Goal: Task Accomplishment & Management: Manage account settings

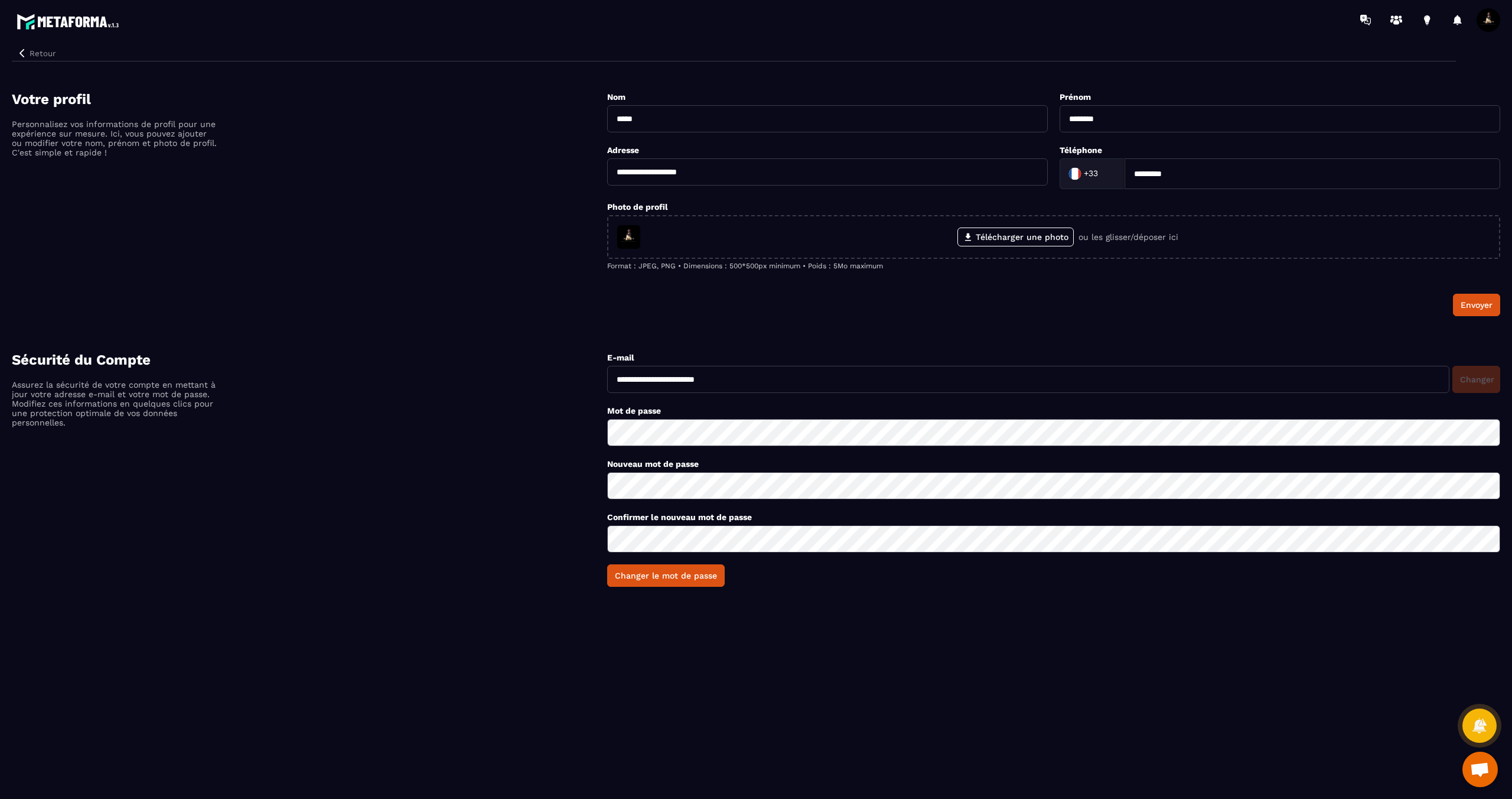
click at [1015, 378] on input "**********" at bounding box center [1028, 379] width 842 height 27
type input "**********"
click at [1485, 380] on button "Changer" at bounding box center [1476, 379] width 48 height 27
click at [939, 381] on input "**********" at bounding box center [1028, 379] width 842 height 27
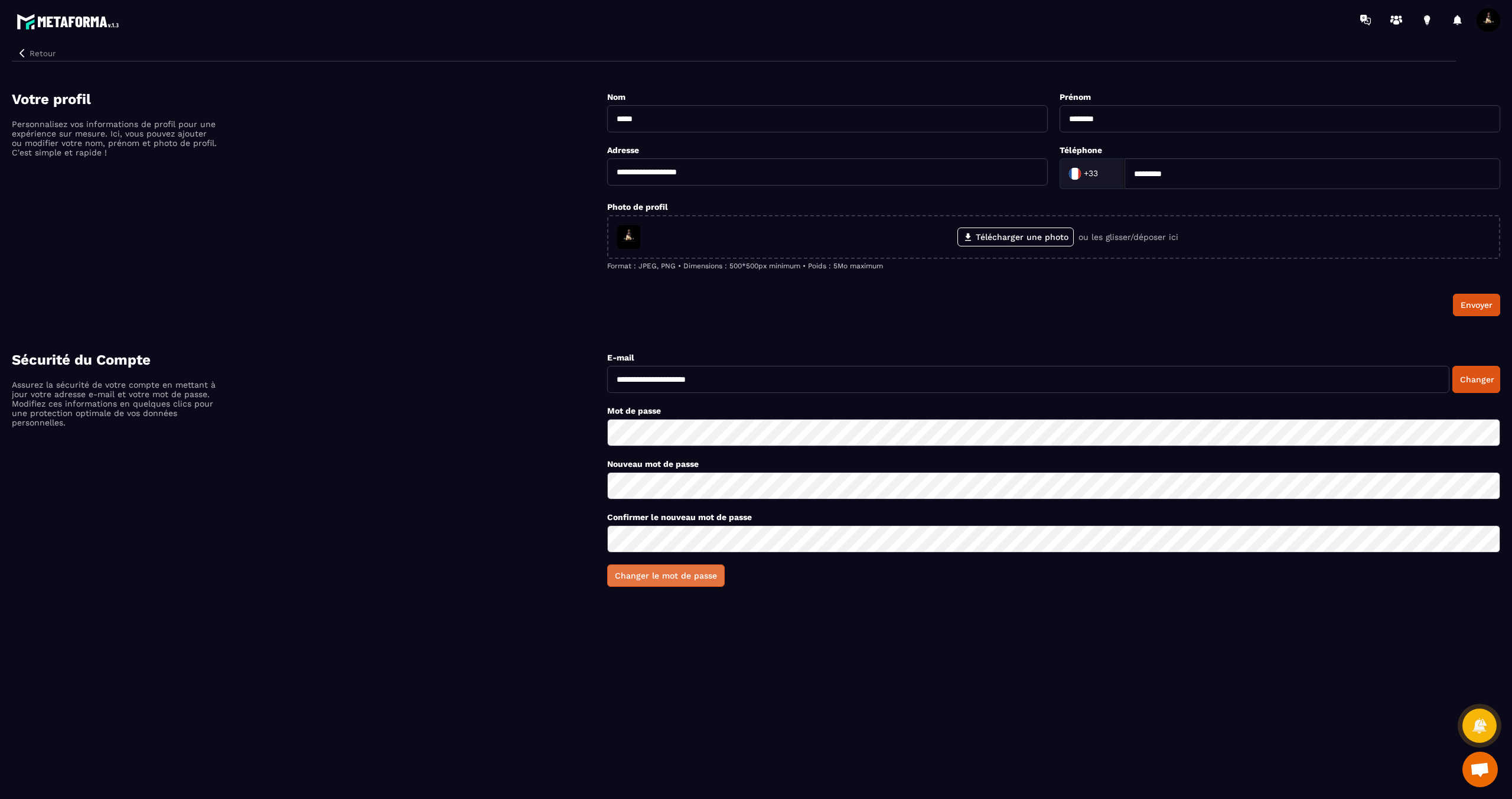
click at [678, 573] on button "Changer le mot de passe" at bounding box center [666, 576] width 118 height 22
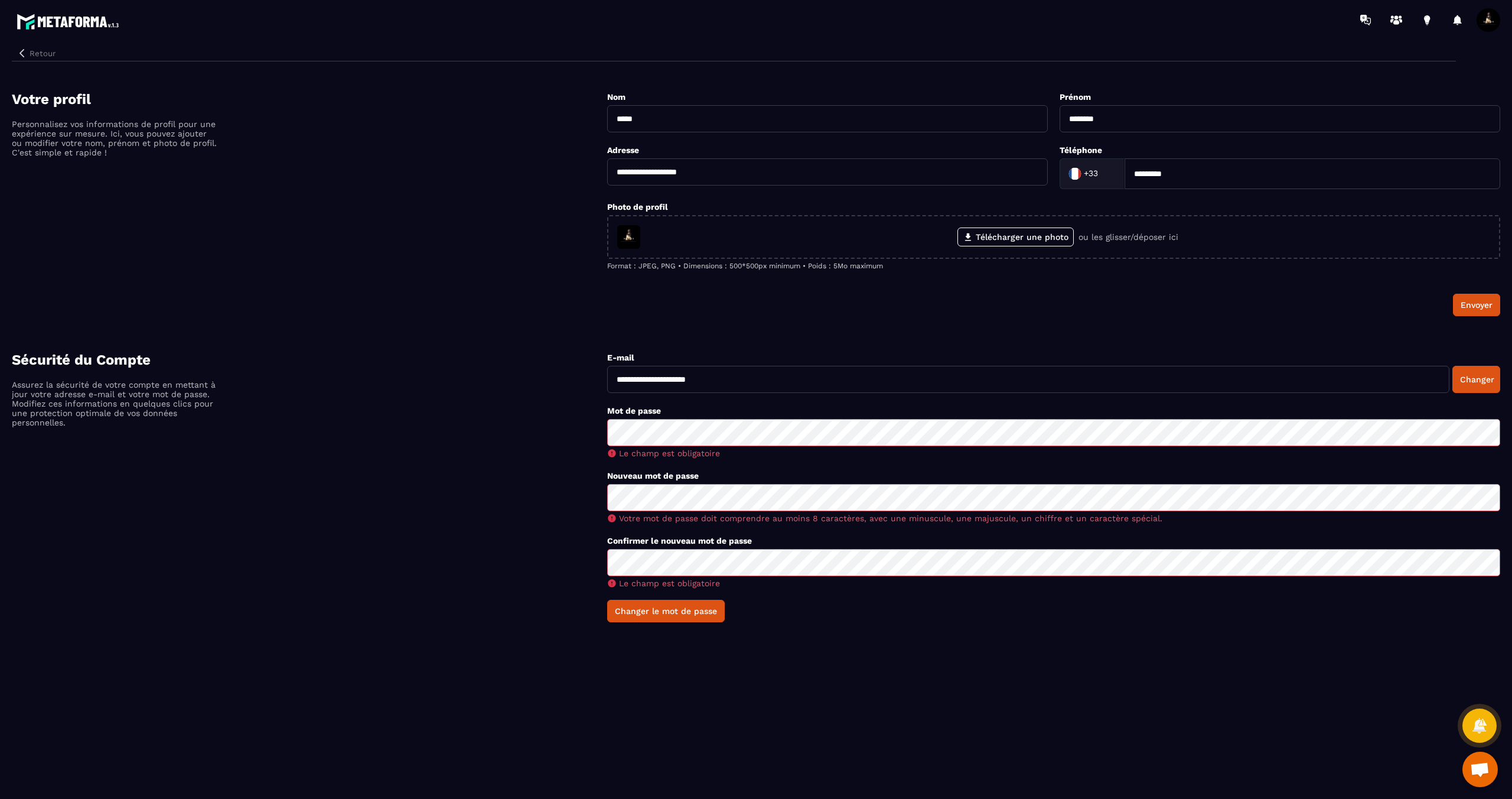
click at [24, 49] on icon "button" at bounding box center [21, 53] width 5 height 8
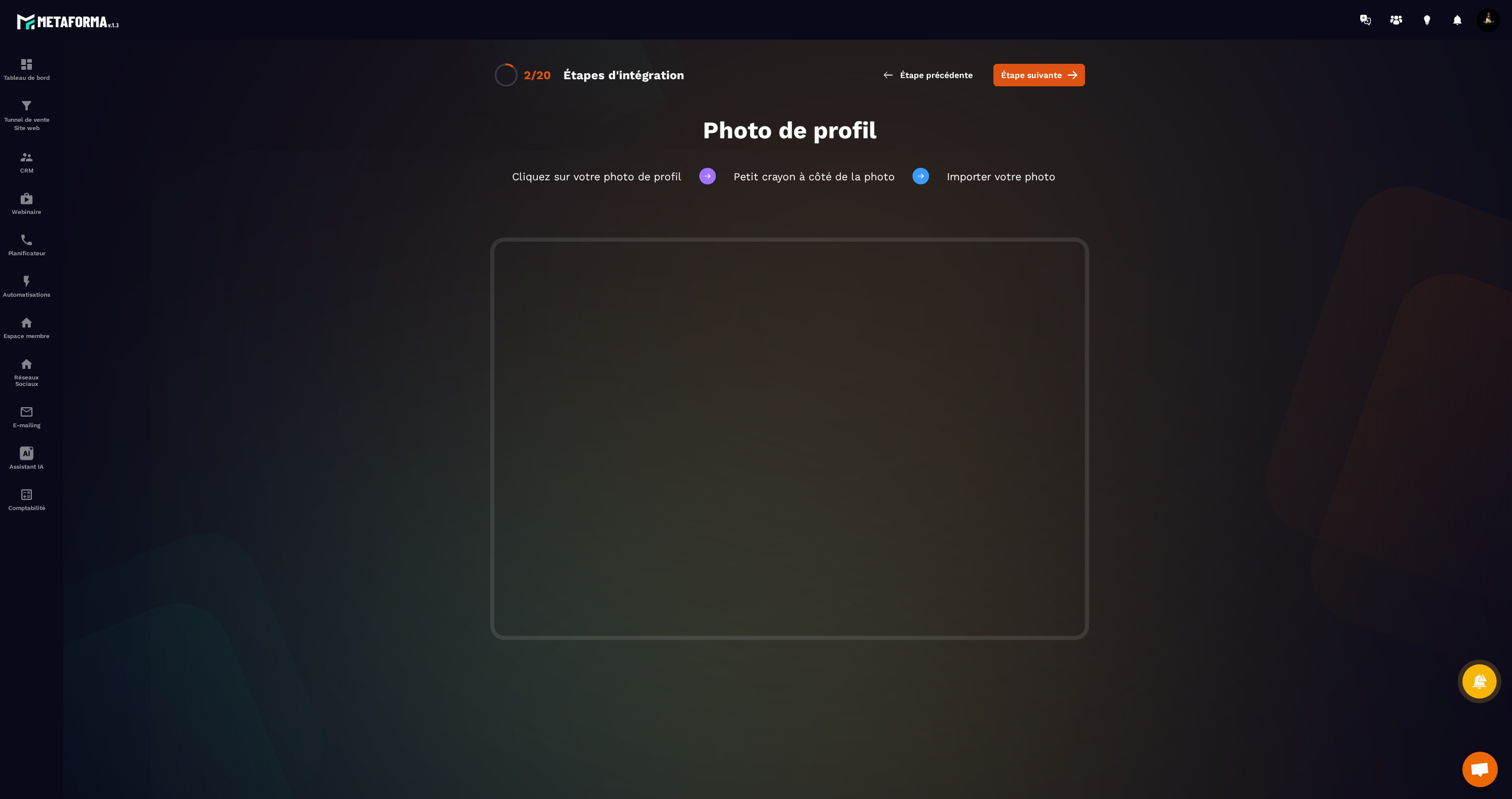
click at [1477, 777] on span "Ouvrir le chat" at bounding box center [1480, 771] width 19 height 17
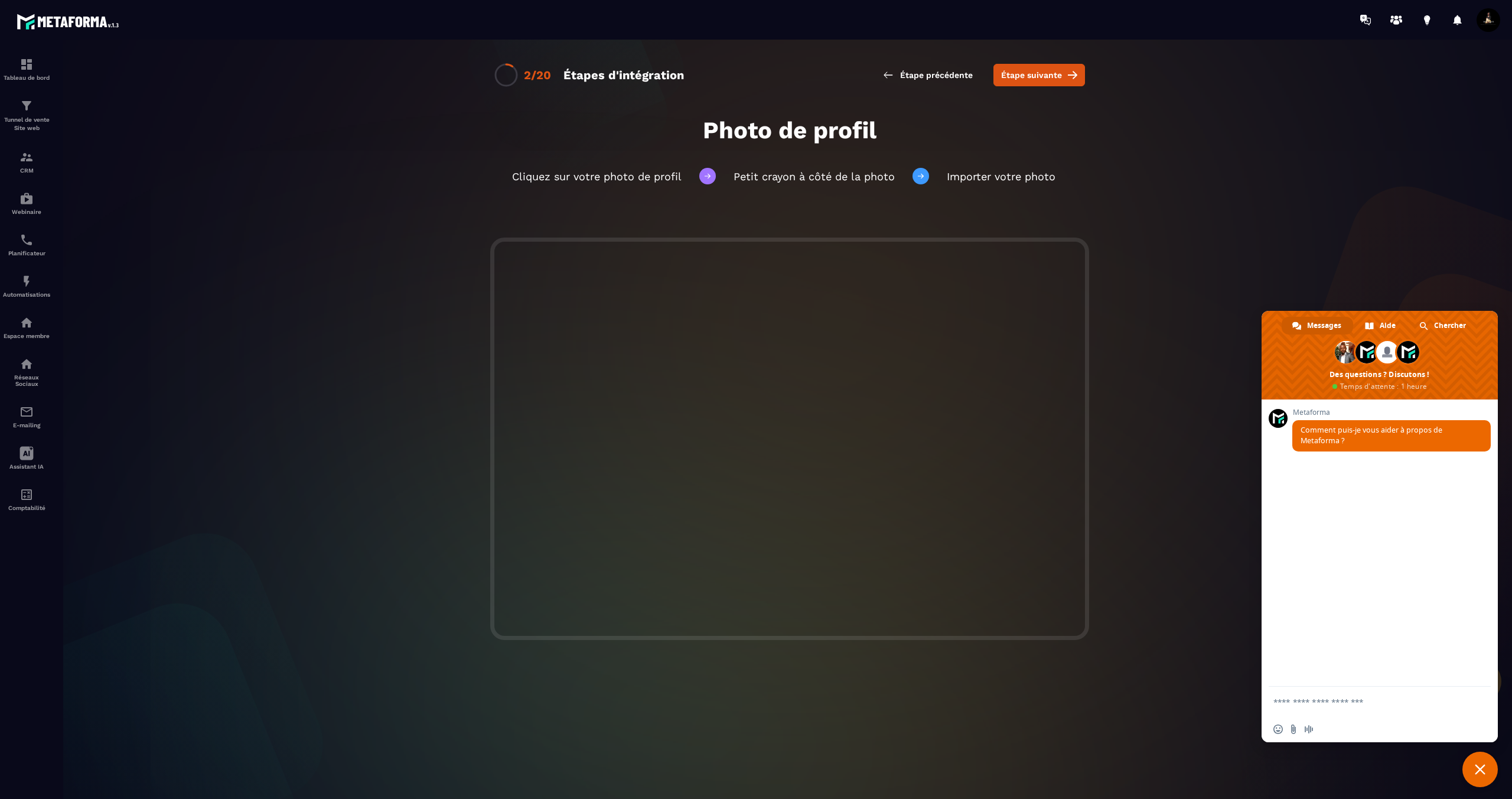
click at [1180, 205] on div "Cliquez sur votre photo de profil Petit crayon à côté de la photo Importer votr…" at bounding box center [790, 176] width 1175 height 64
click at [1042, 83] on button "Étape suivante" at bounding box center [1039, 75] width 91 height 22
click at [1486, 23] on span at bounding box center [1488, 20] width 24 height 24
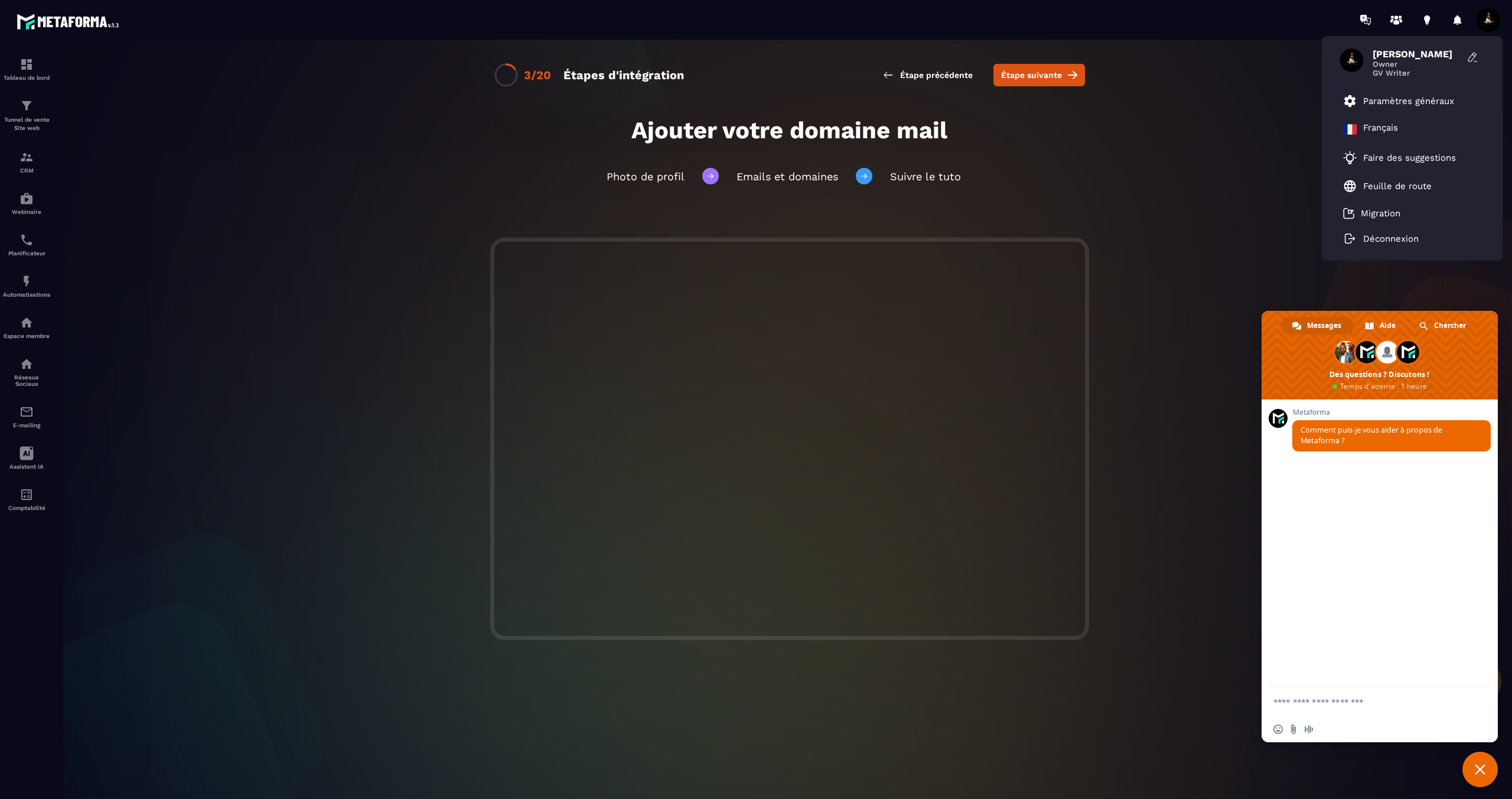
click at [1491, 15] on span at bounding box center [1488, 20] width 24 height 24
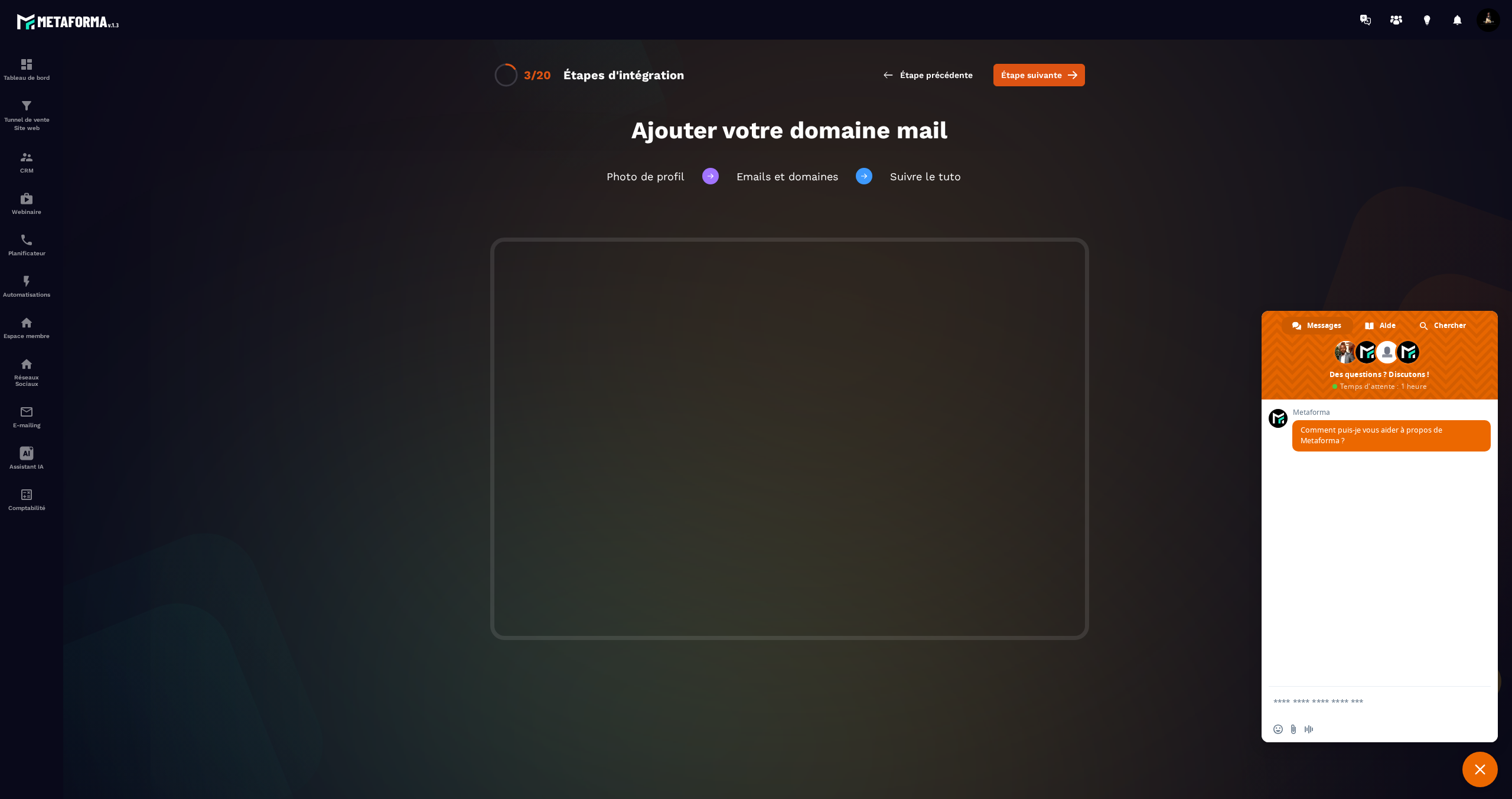
click at [1490, 19] on span at bounding box center [1488, 20] width 24 height 24
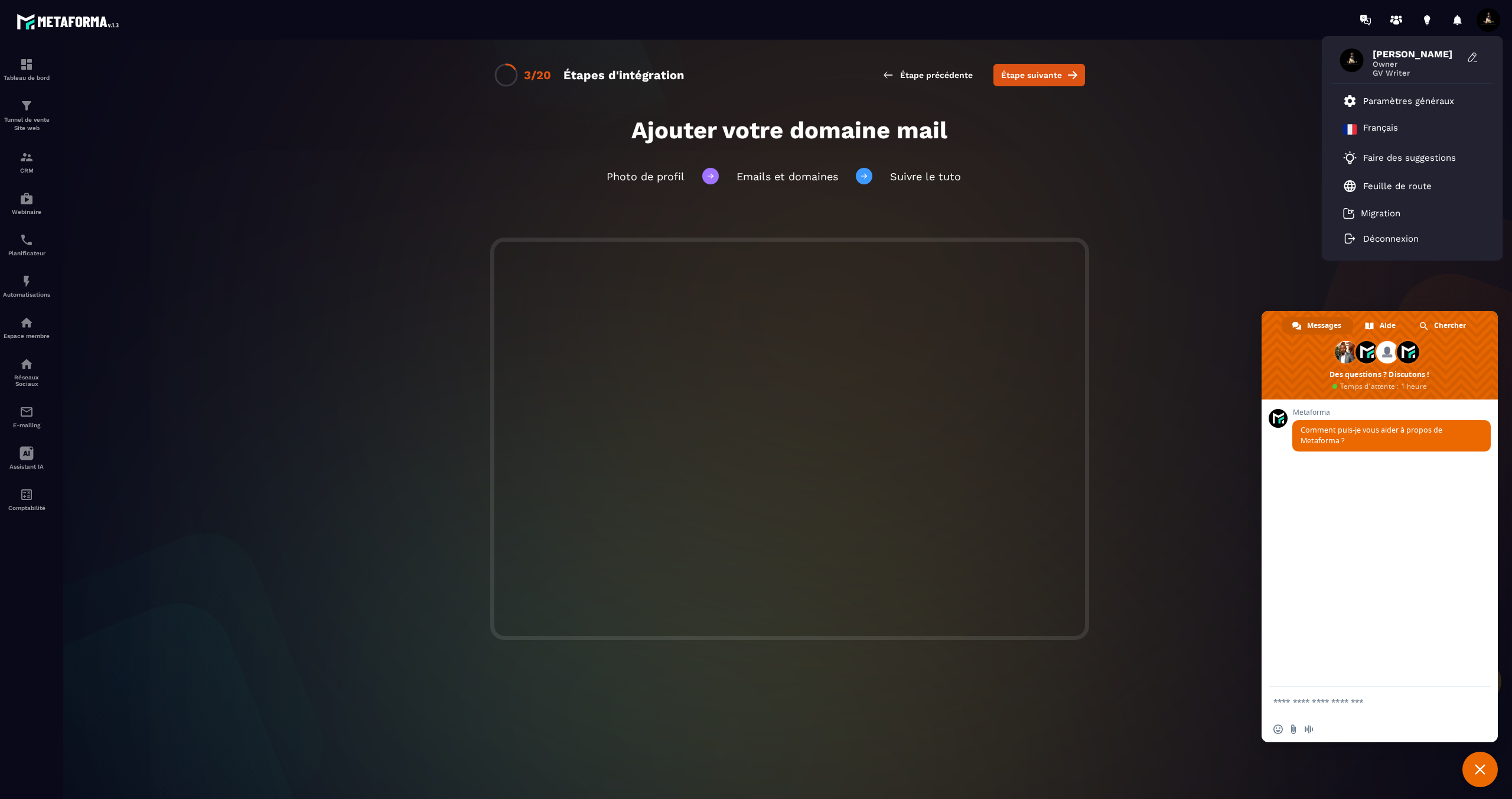
click at [1495, 17] on span at bounding box center [1488, 20] width 24 height 24
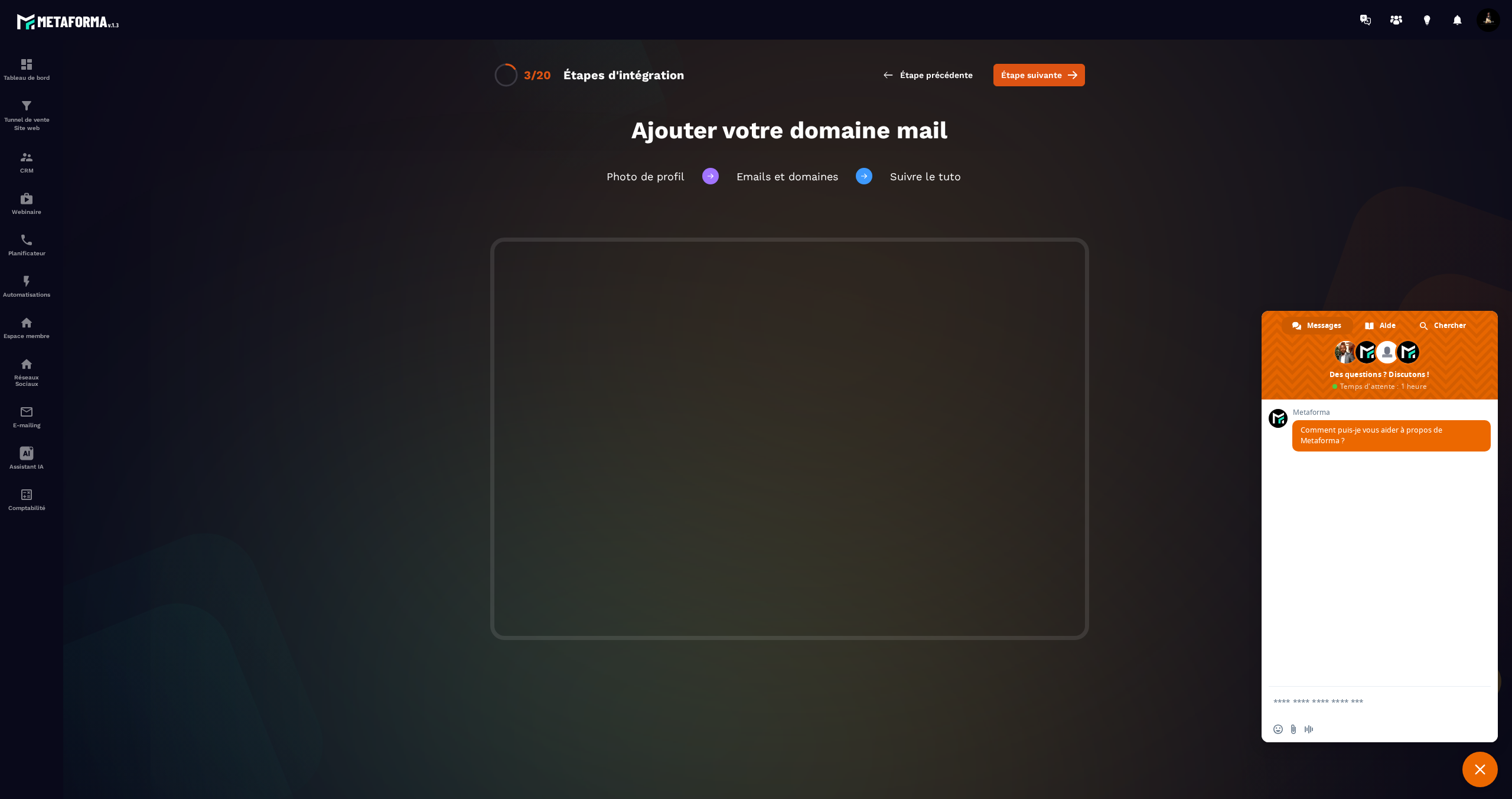
click at [1406, 100] on div "3/20 Étapes d'intégration Étape précédente Étape suivante" at bounding box center [790, 77] width 1468 height 77
click at [1491, 22] on span at bounding box center [1488, 20] width 24 height 24
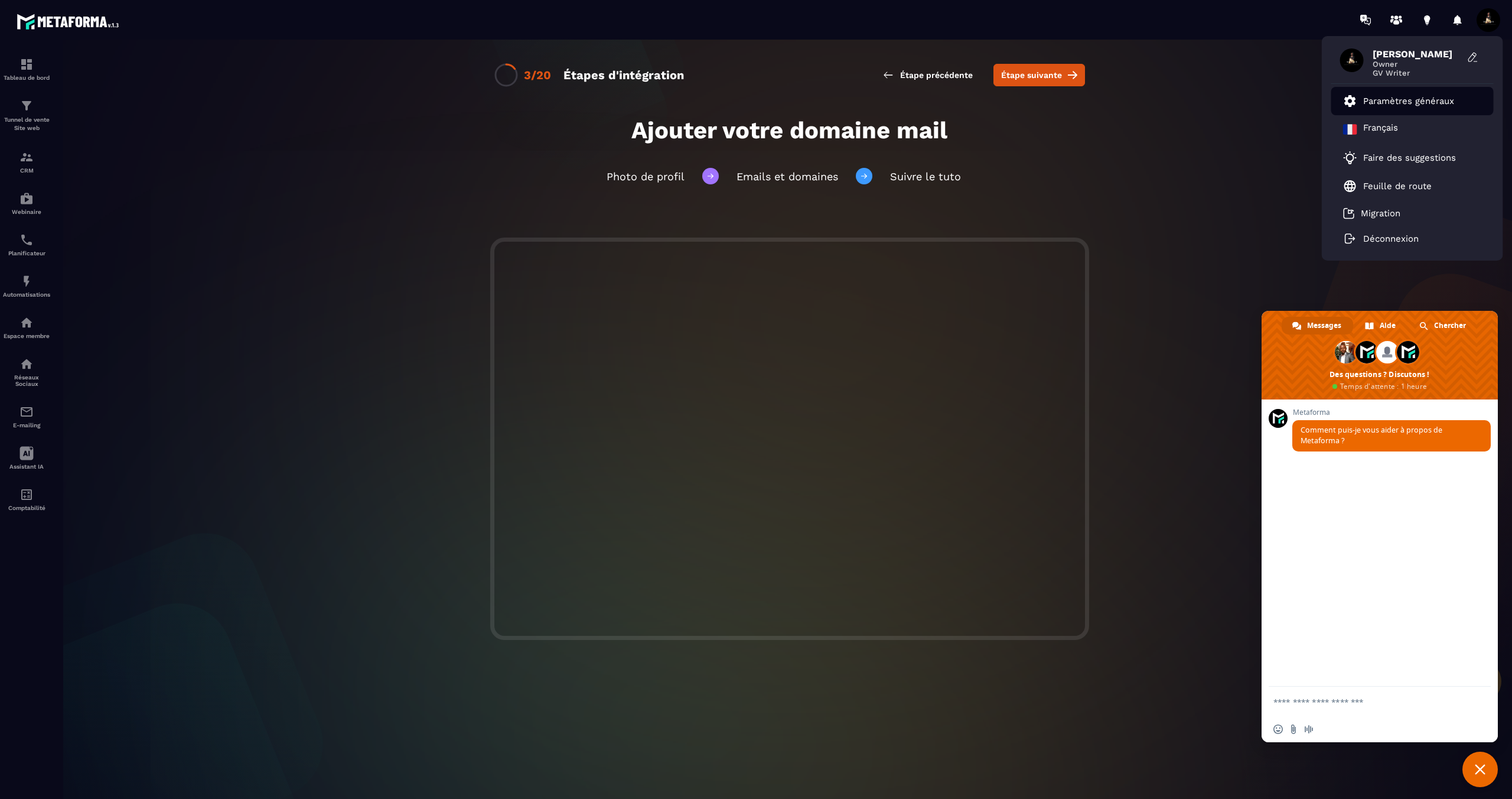
click at [1395, 104] on p "Paramètres généraux" at bounding box center [1409, 100] width 91 height 10
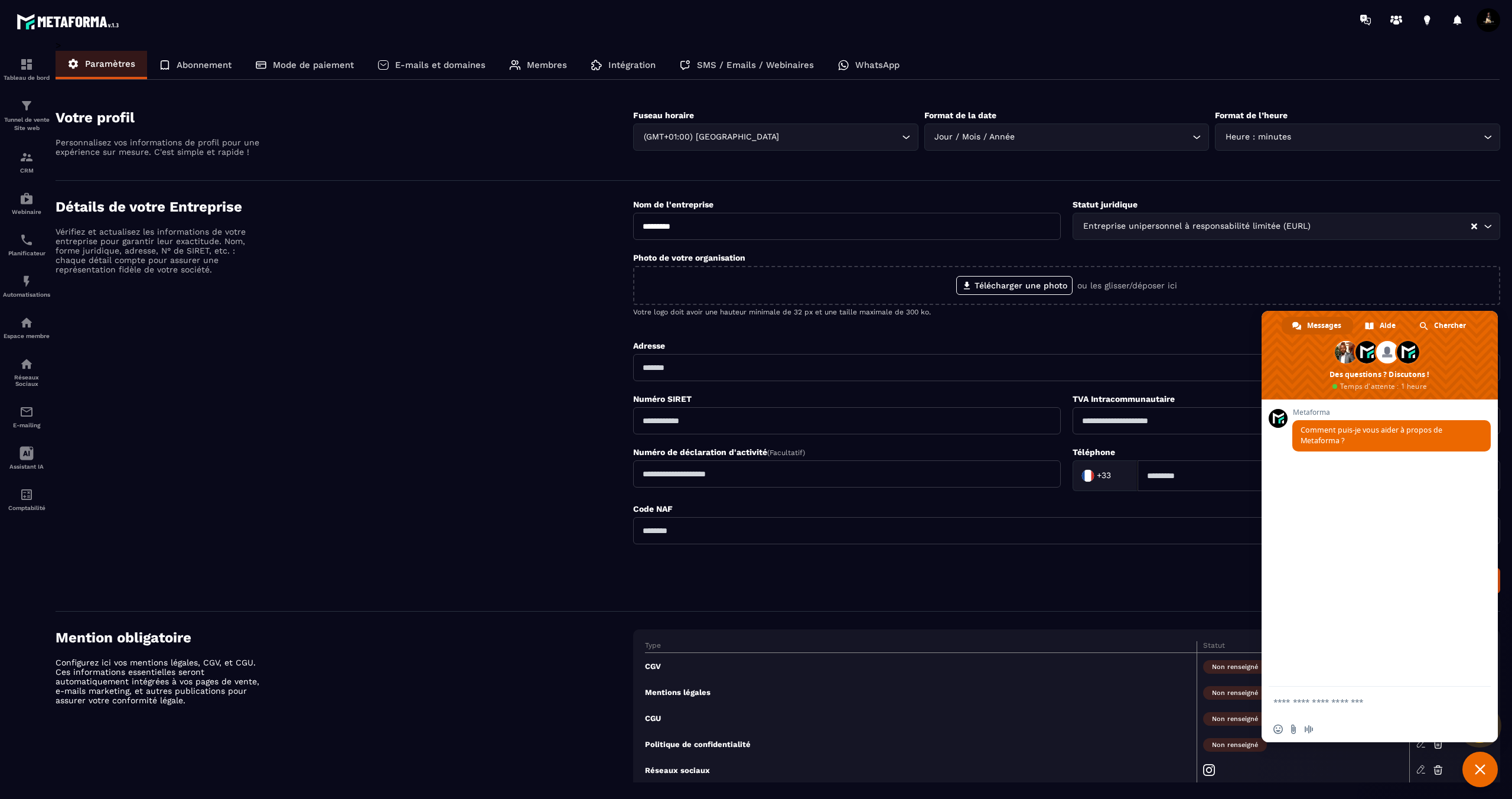
click at [624, 63] on p "Intégration" at bounding box center [632, 64] width 47 height 10
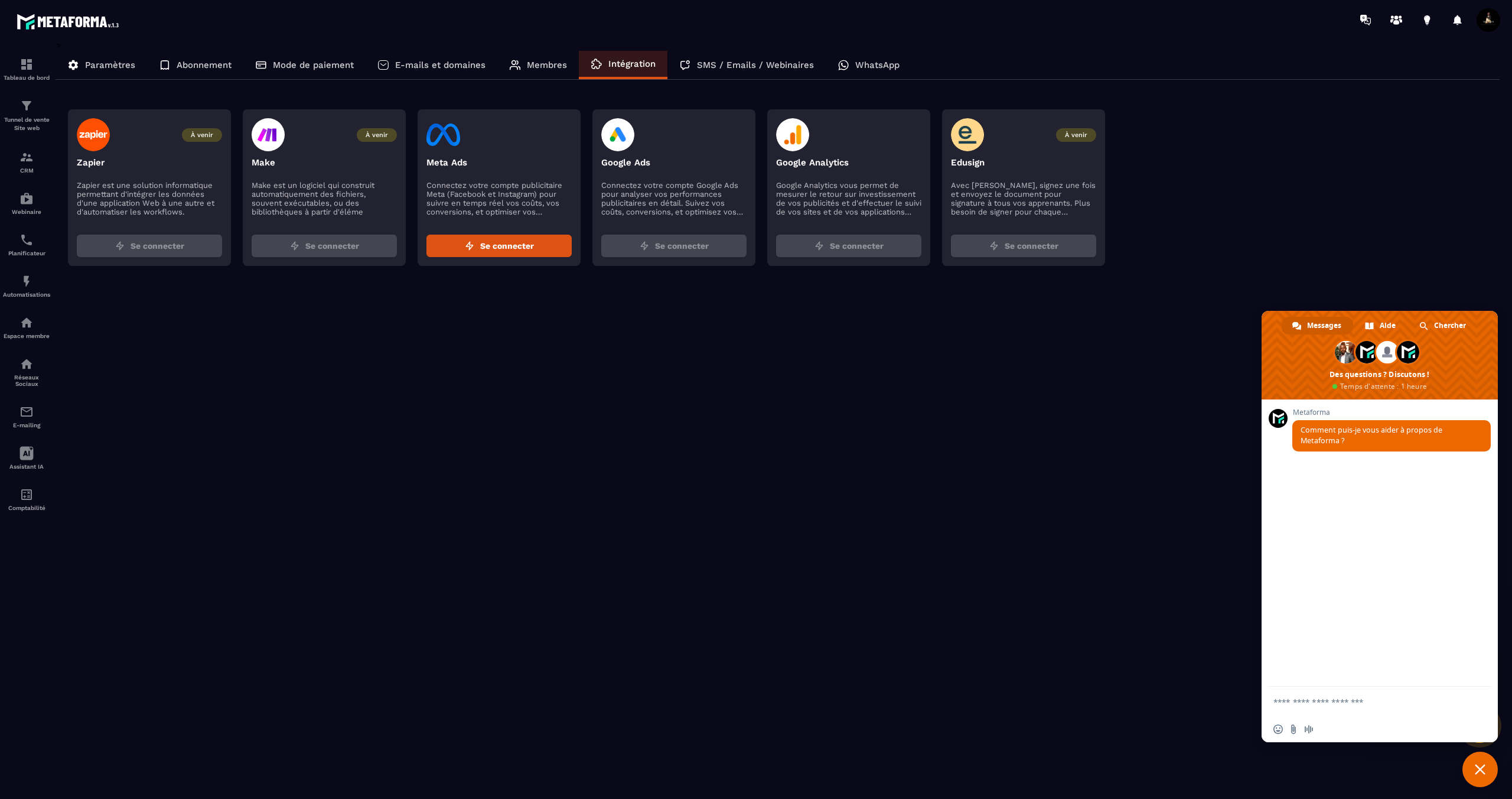
click at [541, 64] on p "Membres" at bounding box center [547, 64] width 40 height 10
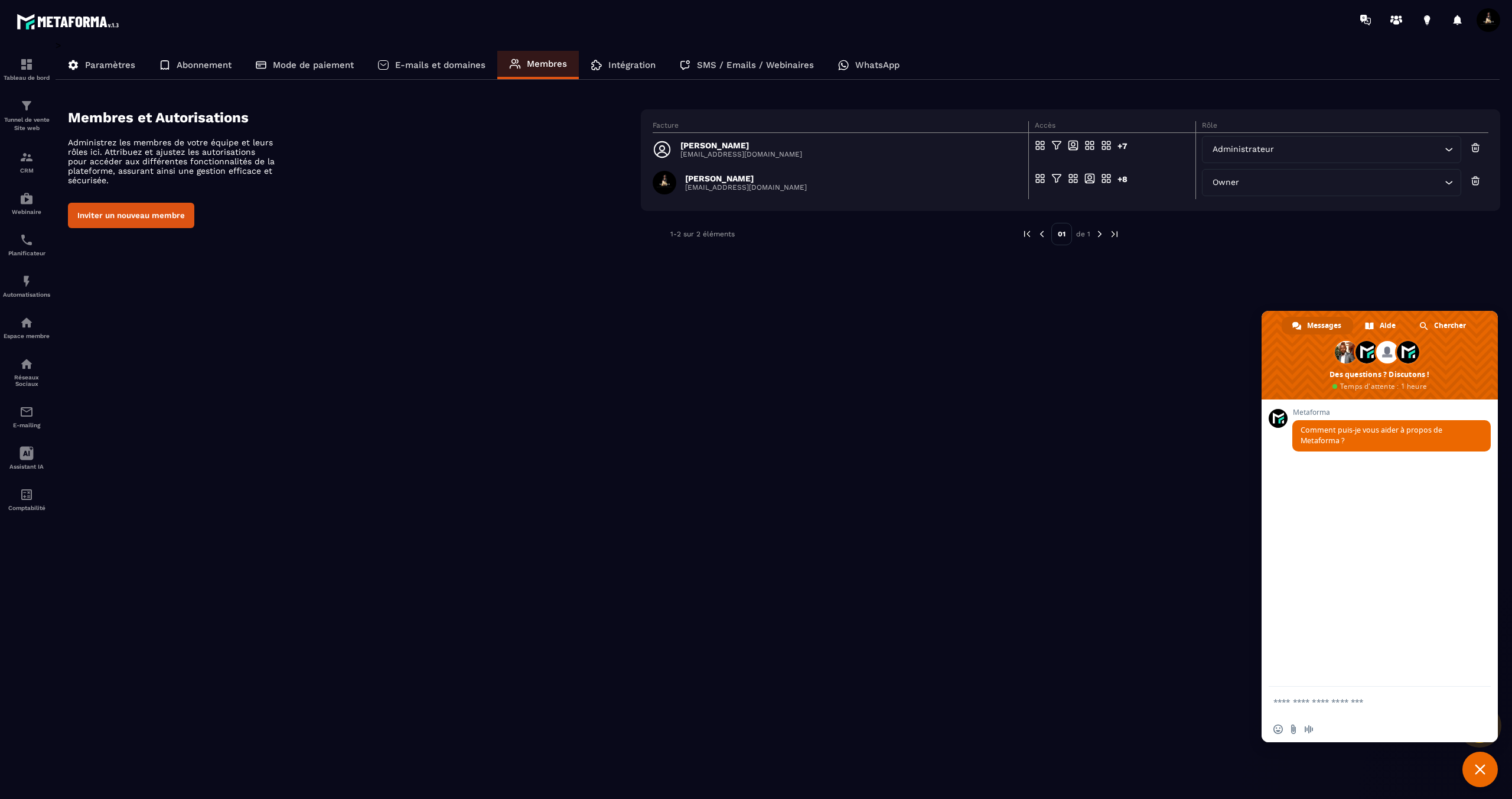
click at [420, 71] on div "E-mails et domaines" at bounding box center [431, 64] width 132 height 28
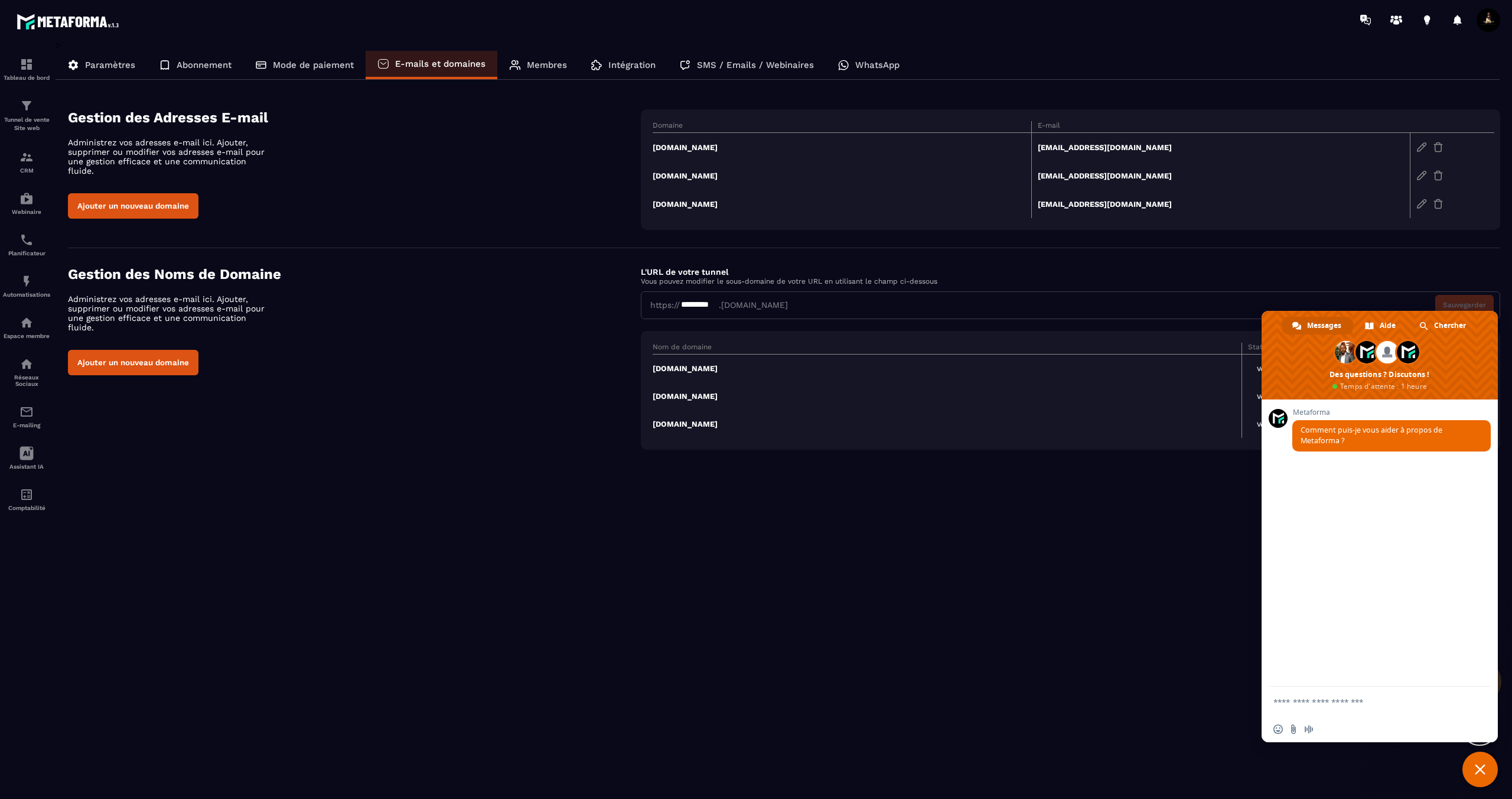
click at [1479, 778] on span "Fermer le chat" at bounding box center [1480, 769] width 35 height 35
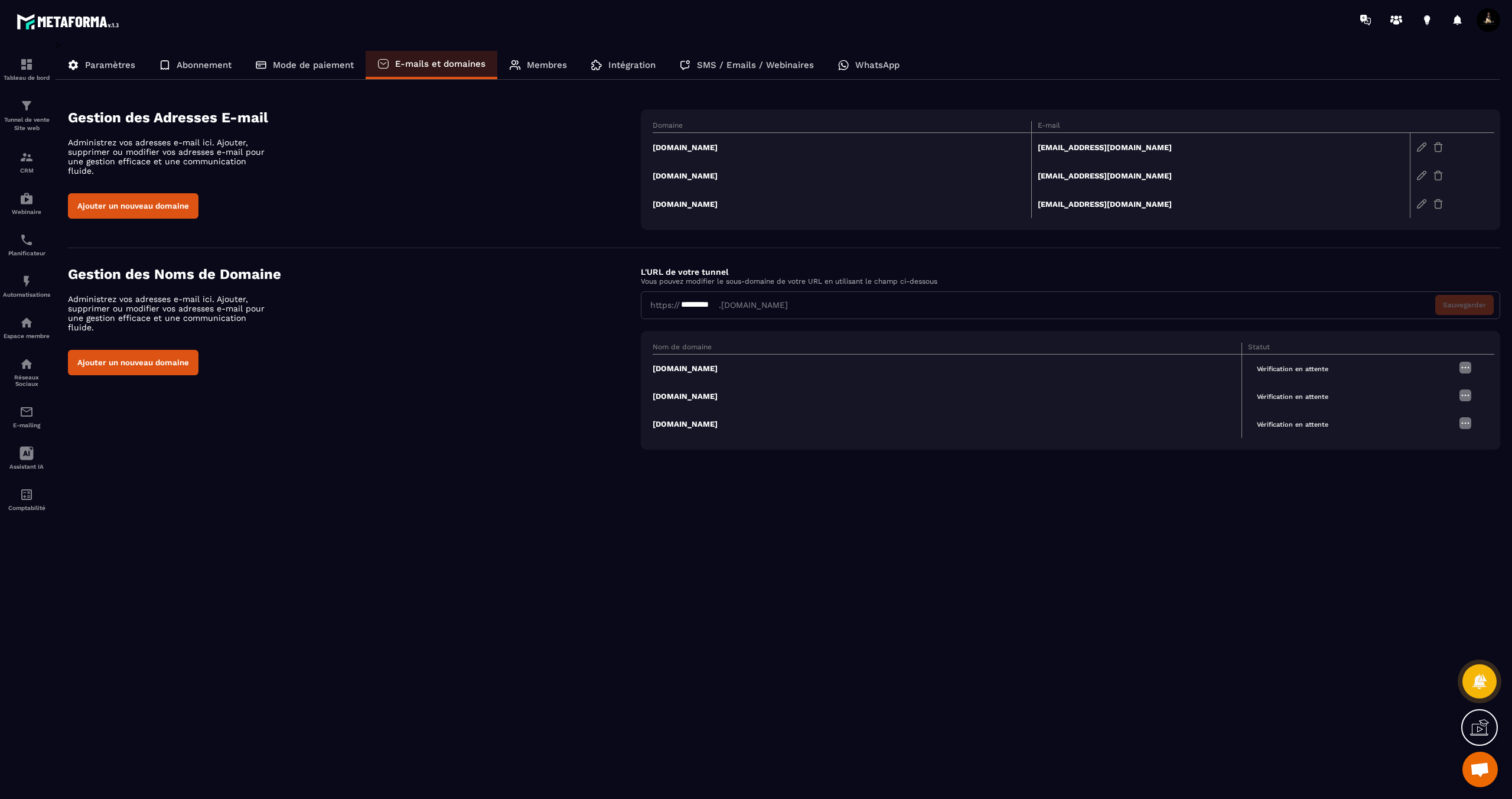
click at [1464, 367] on img at bounding box center [1466, 367] width 15 height 15
click at [1484, 724] on icon at bounding box center [1480, 727] width 19 height 19
click at [687, 146] on td "[DOMAIN_NAME]" at bounding box center [842, 147] width 379 height 29
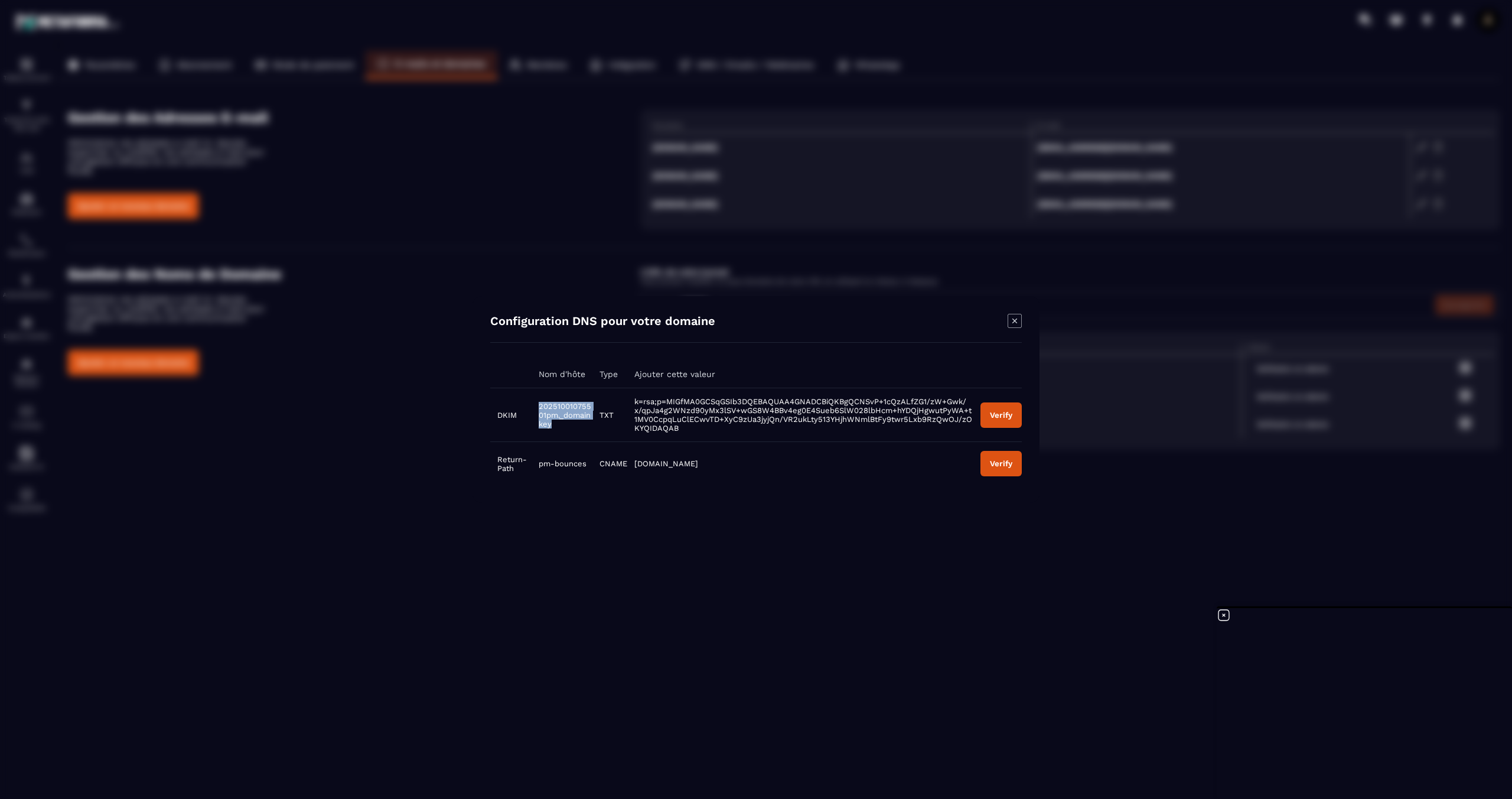
drag, startPoint x: 554, startPoint y: 426, endPoint x: 536, endPoint y: 405, distance: 27.7
click at [536, 405] on td "20251001075501pm._domainkey" at bounding box center [561, 415] width 60 height 54
copy span "20251001075501pm._domainkey"
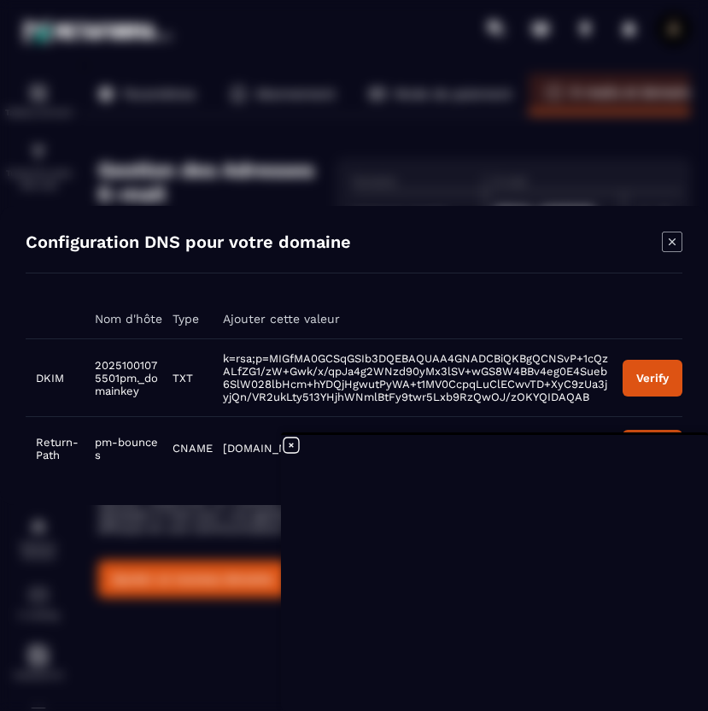
click at [143, 405] on td "20251001075501pm._domainkey" at bounding box center [124, 378] width 79 height 78
drag, startPoint x: 135, startPoint y: 397, endPoint x: 93, endPoint y: 363, distance: 54.0
click at [93, 363] on td "20251001075501pm._domainkey" at bounding box center [124, 378] width 79 height 78
copy span "20251001075501pm._domainkey"
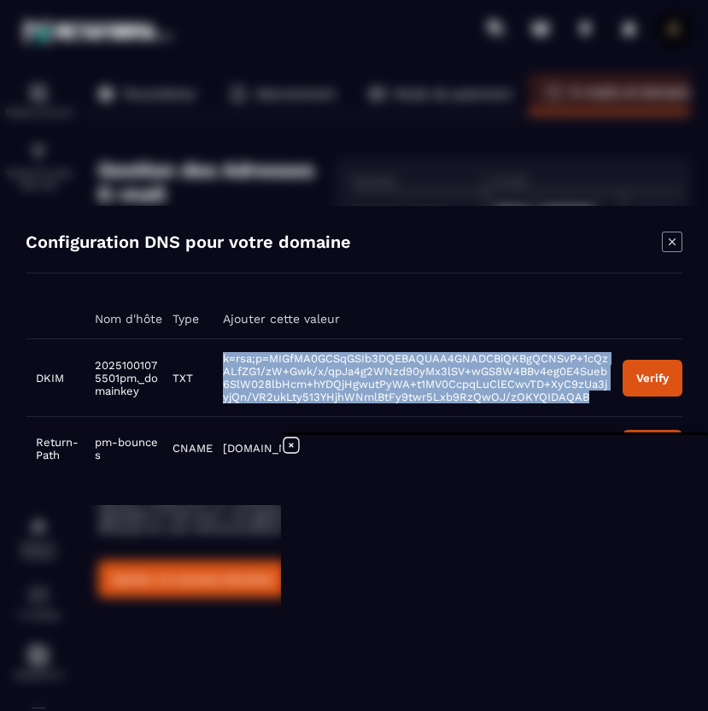
drag, startPoint x: 222, startPoint y: 359, endPoint x: 598, endPoint y: 396, distance: 377.7
click at [597, 396] on td "k=rsa;p=MIGfMA0GCSqGSIb3DQEBAQUAA4GNADCBiQKBgQCNSvP+1cQzALfZG1/zW+Gwk/x/qpJa4g2…" at bounding box center [413, 378] width 400 height 78
copy span "k=rsa;p=MIGfMA0GCSqGSIb3DQEBAQUAA4GNADCBiQKBgQCNSvP+1cQzALfZG1/zW+Gwk/x/qpJa4g2…"
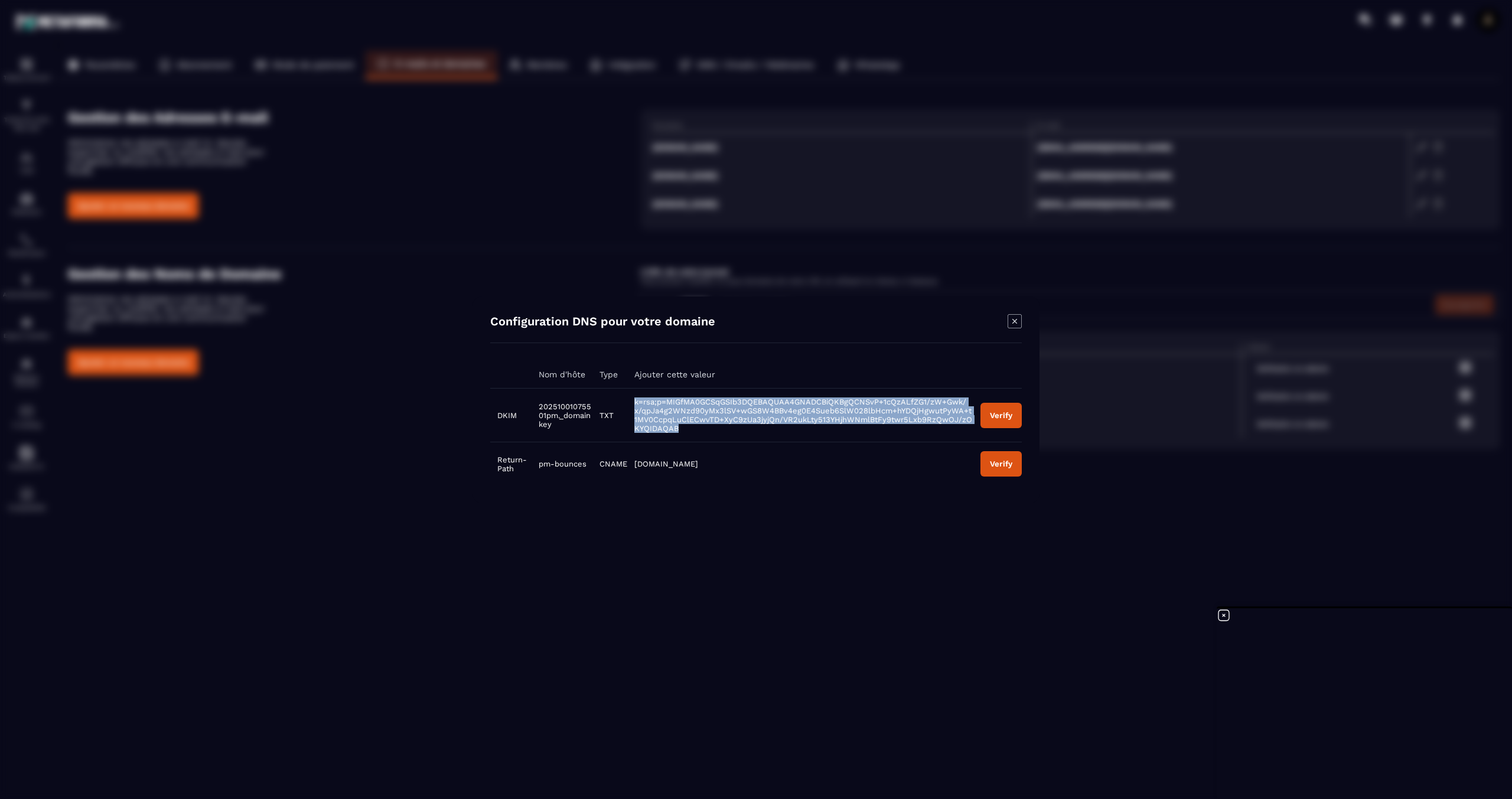
click at [1002, 415] on div "Verify" at bounding box center [1001, 415] width 22 height 9
click at [1002, 416] on div "Verify" at bounding box center [1001, 415] width 22 height 9
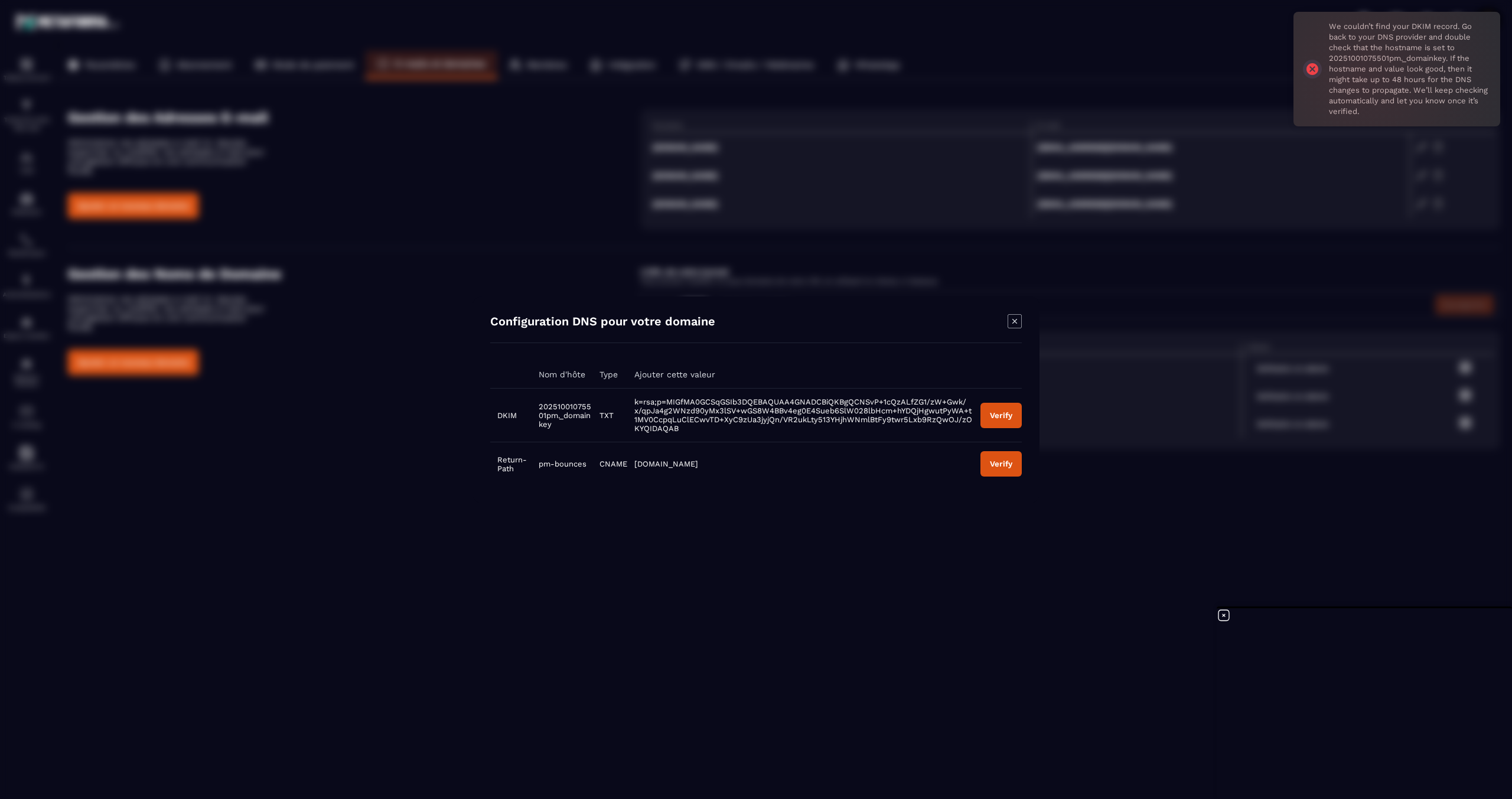
click at [1019, 321] on icon "Modal window" at bounding box center [1015, 321] width 15 height 15
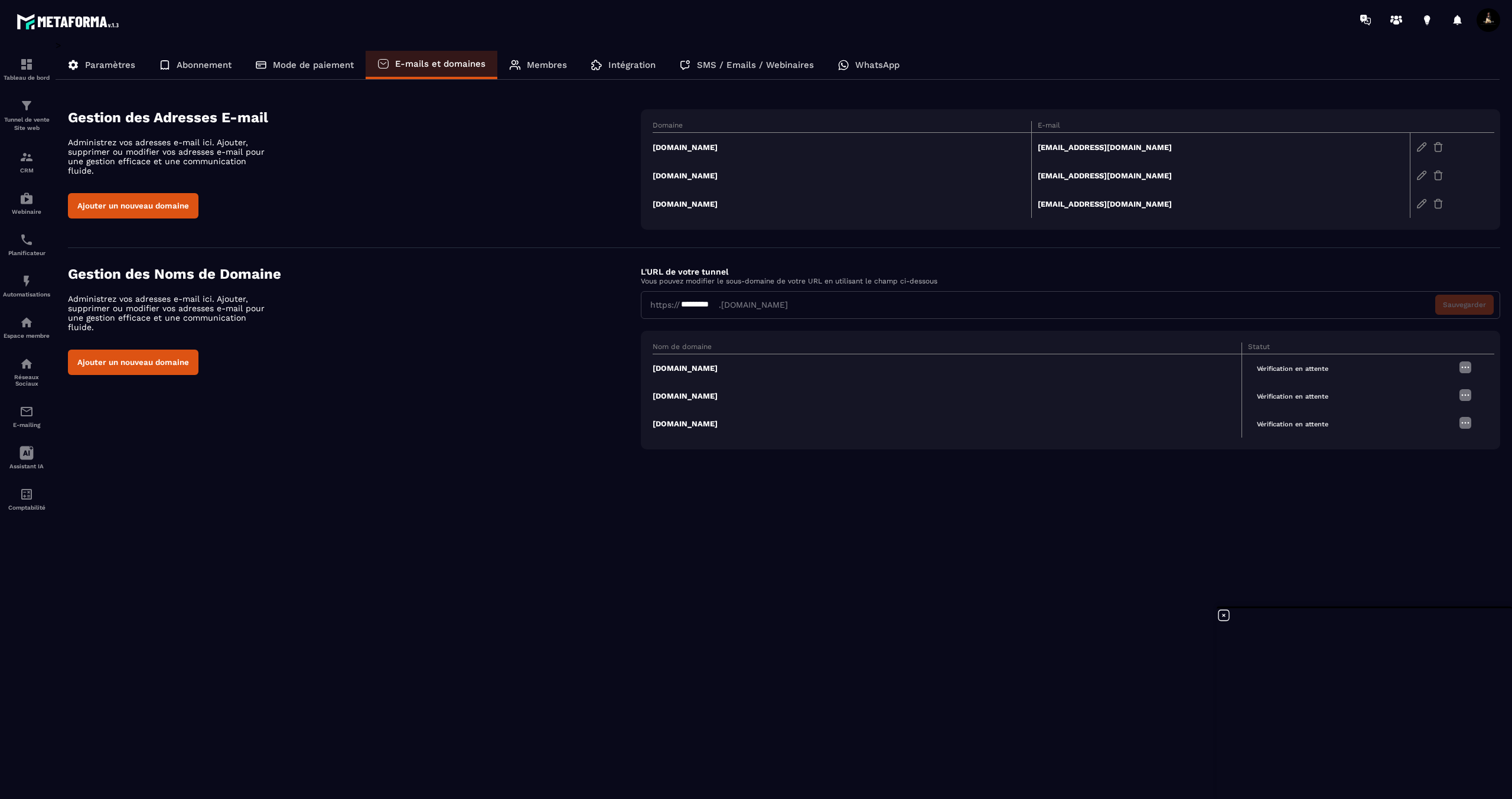
click at [741, 314] on div "https:// ********* .[DOMAIN_NAME] Sauvegarder" at bounding box center [1070, 305] width 859 height 28
click at [696, 306] on div "*********" at bounding box center [699, 305] width 39 height 12
drag, startPoint x: 693, startPoint y: 306, endPoint x: 703, endPoint y: 307, distance: 10.0
click at [693, 306] on div "*********" at bounding box center [699, 305] width 39 height 12
click at [1457, 301] on button "Sauvegarder" at bounding box center [1464, 304] width 59 height 20
